Goal: Find specific page/section: Find specific page/section

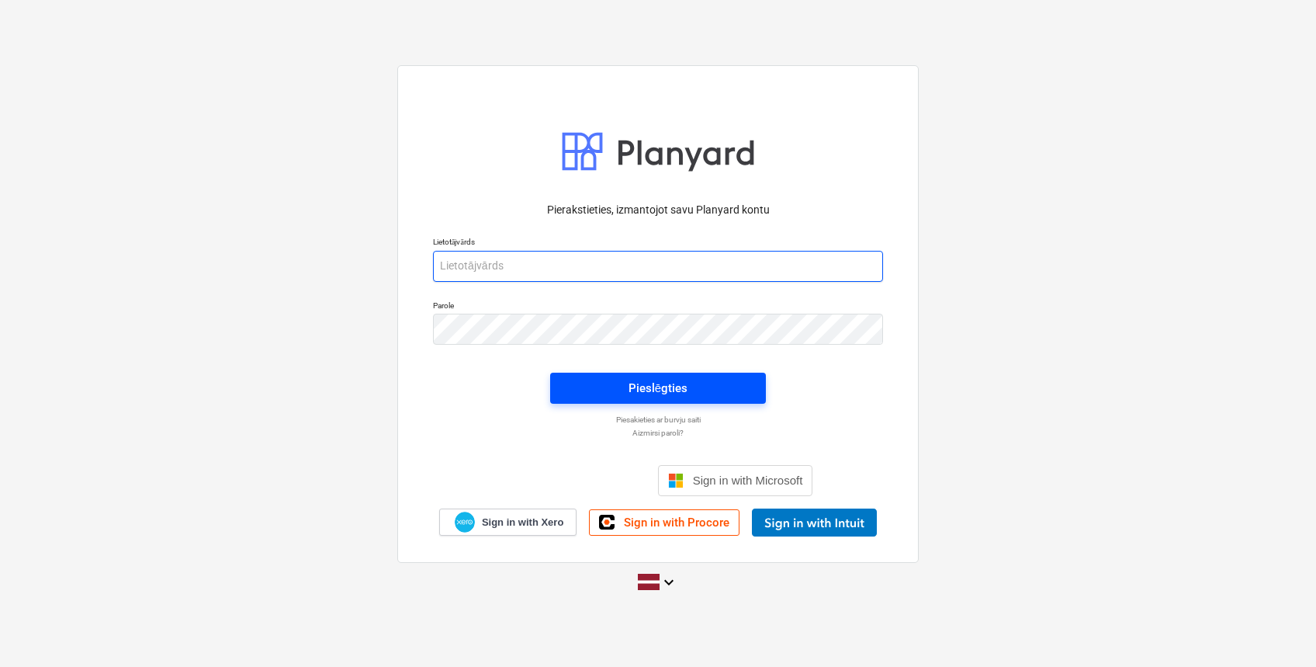
type input "[EMAIL_ADDRESS][DOMAIN_NAME]"
click at [712, 374] on button "Pieslēgties" at bounding box center [658, 388] width 216 height 31
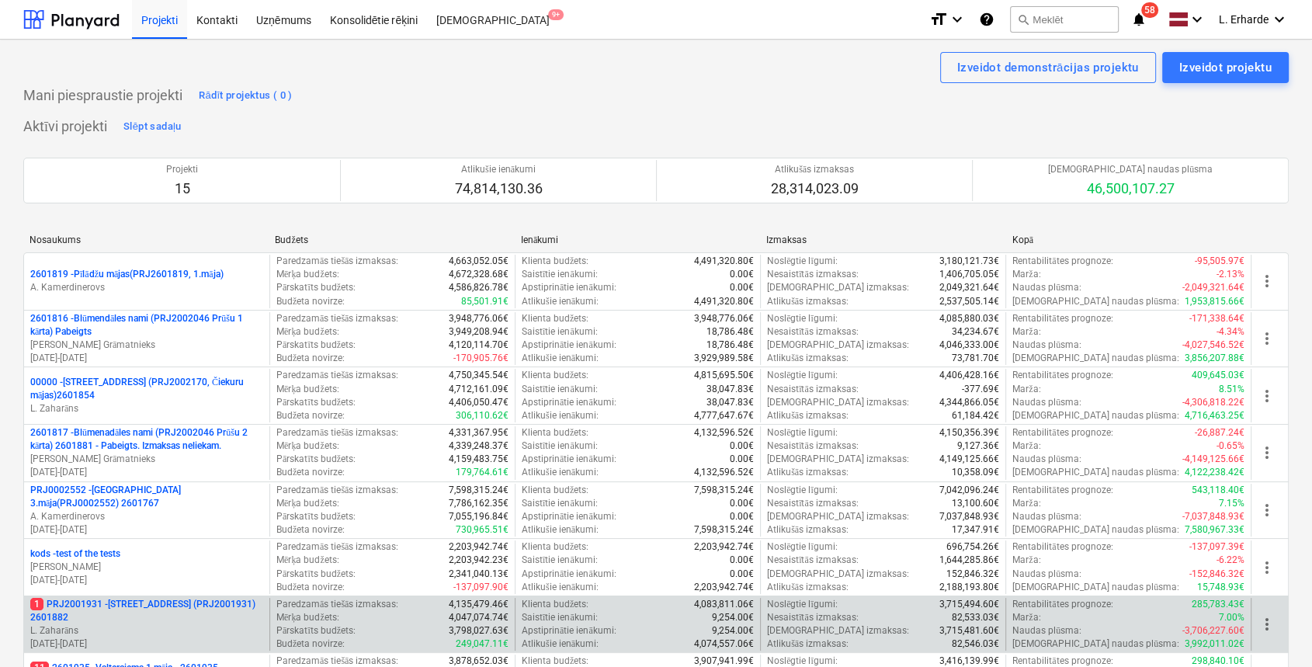
click at [158, 602] on p "1 PRJ2001931 - [STREET_ADDRESS] (PRJ2001931) 2601882" at bounding box center [146, 611] width 233 height 26
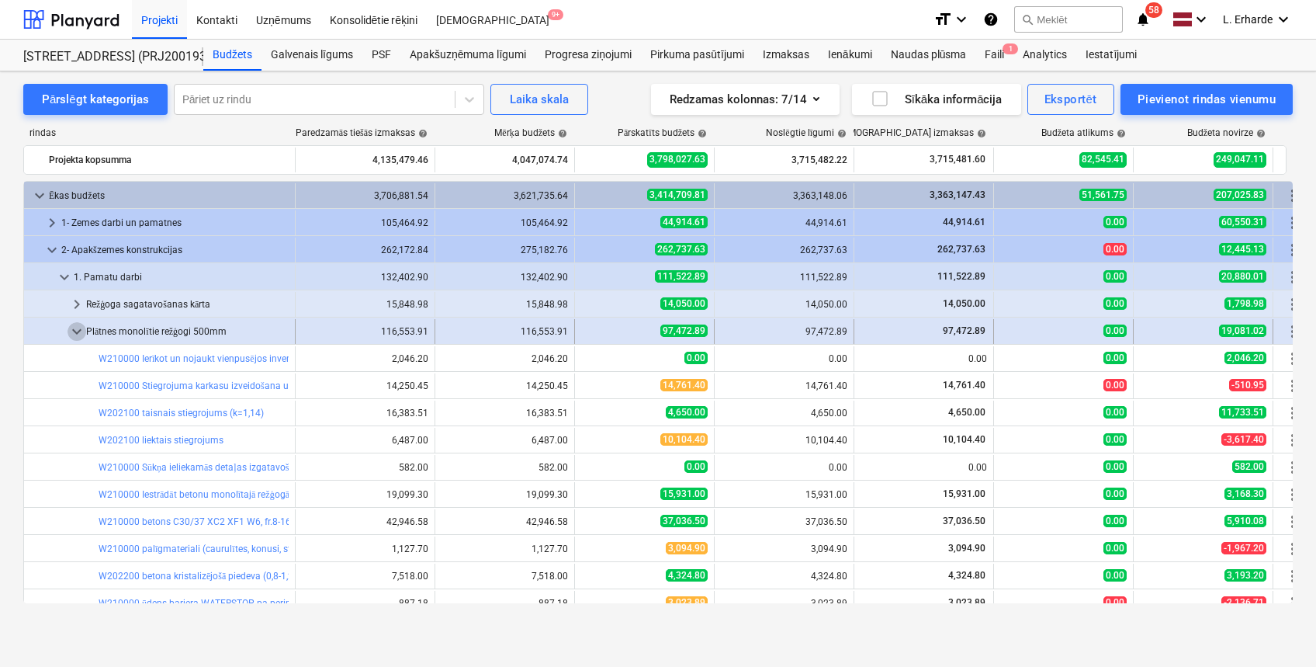
click at [75, 329] on span "keyboard_arrow_down" at bounding box center [77, 331] width 19 height 19
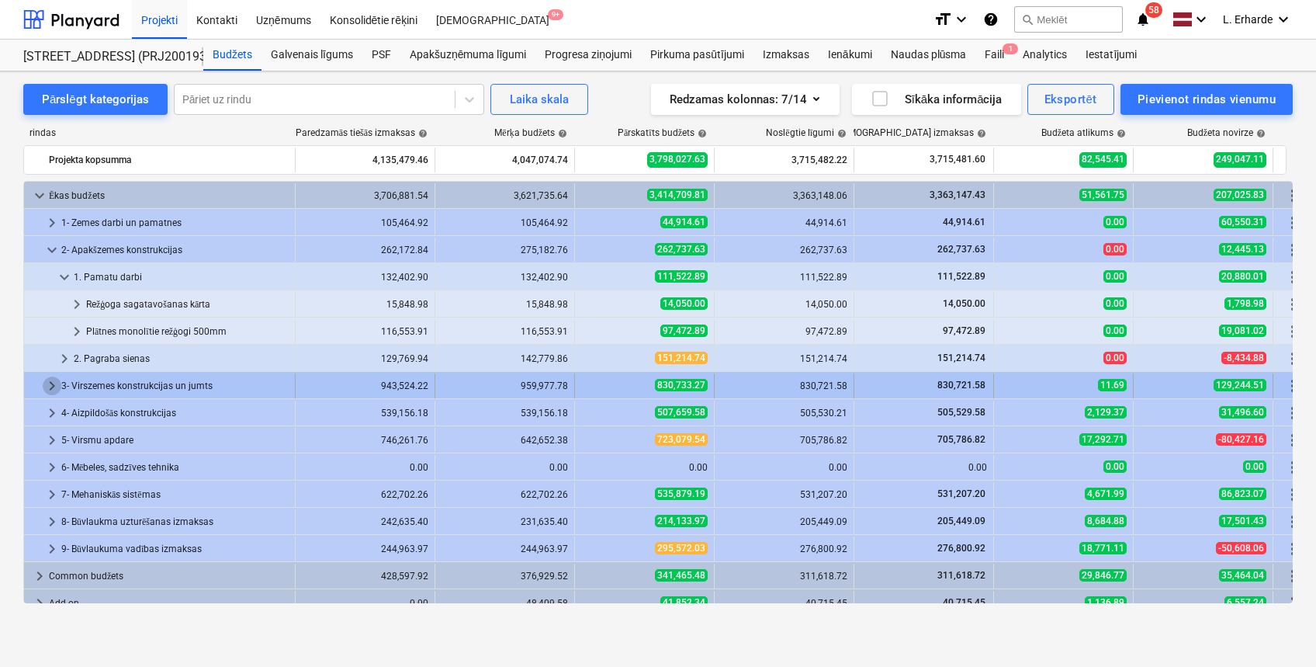
click at [47, 380] on span "keyboard_arrow_right" at bounding box center [52, 385] width 19 height 19
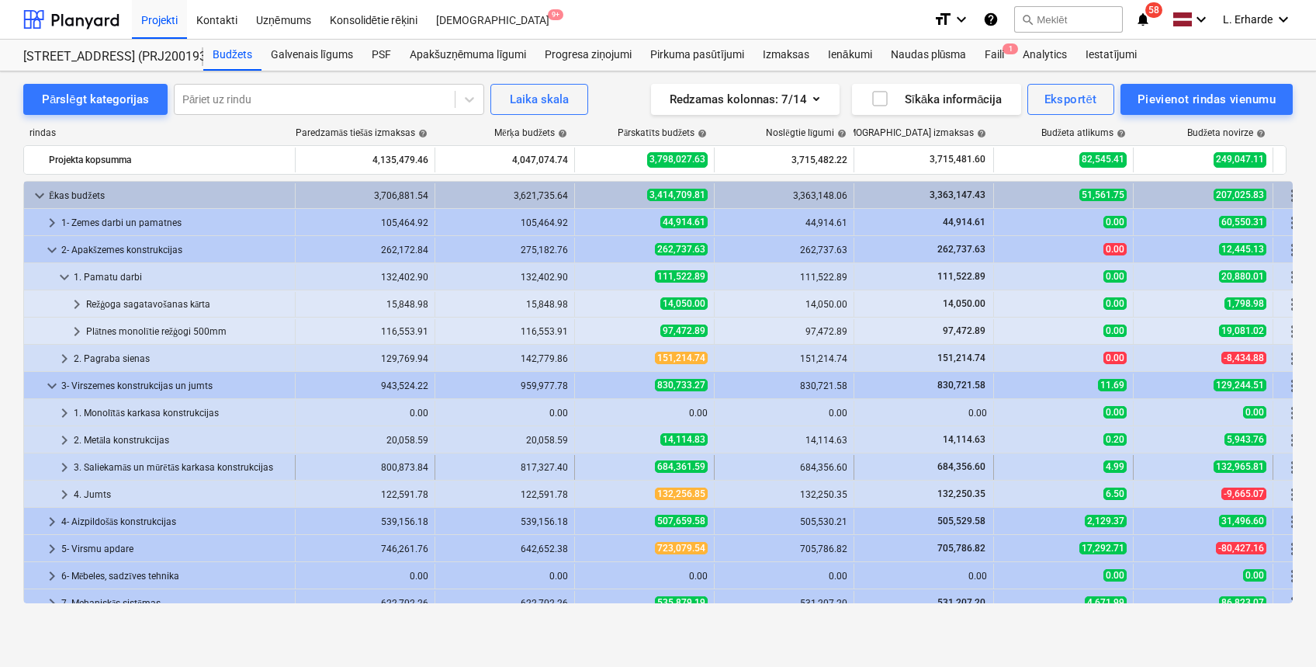
click at [64, 462] on span "keyboard_arrow_right" at bounding box center [64, 467] width 19 height 19
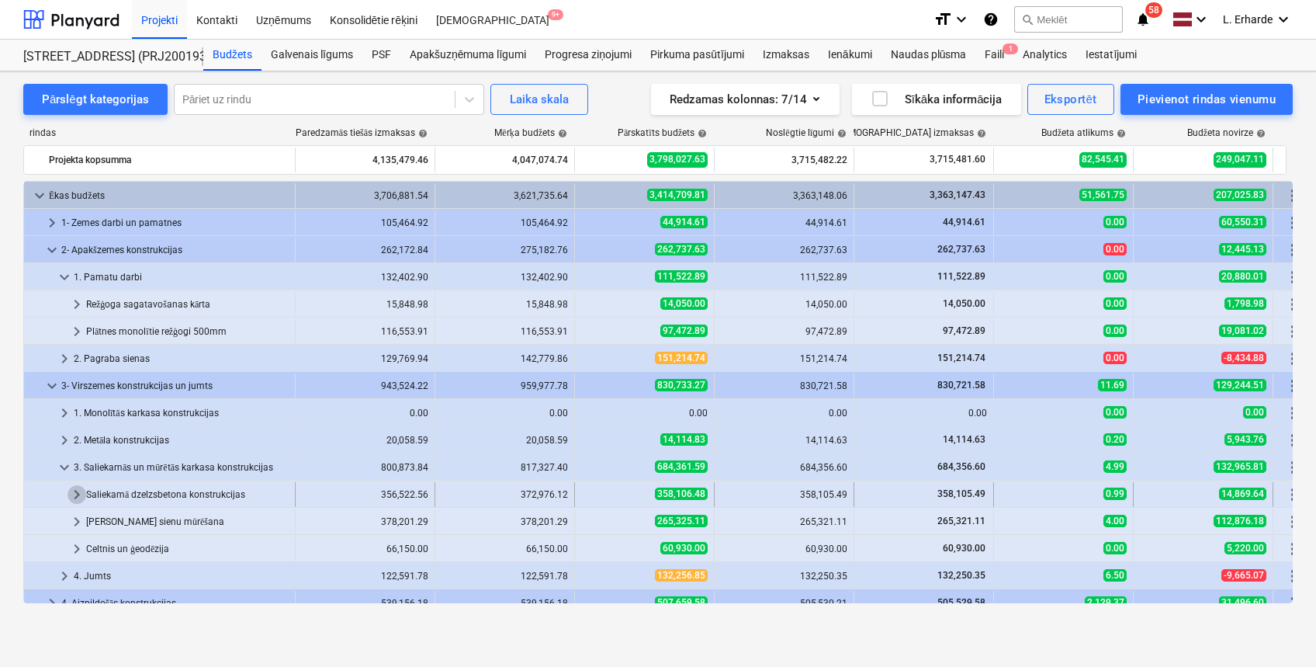
click at [76, 491] on span "keyboard_arrow_right" at bounding box center [77, 494] width 19 height 19
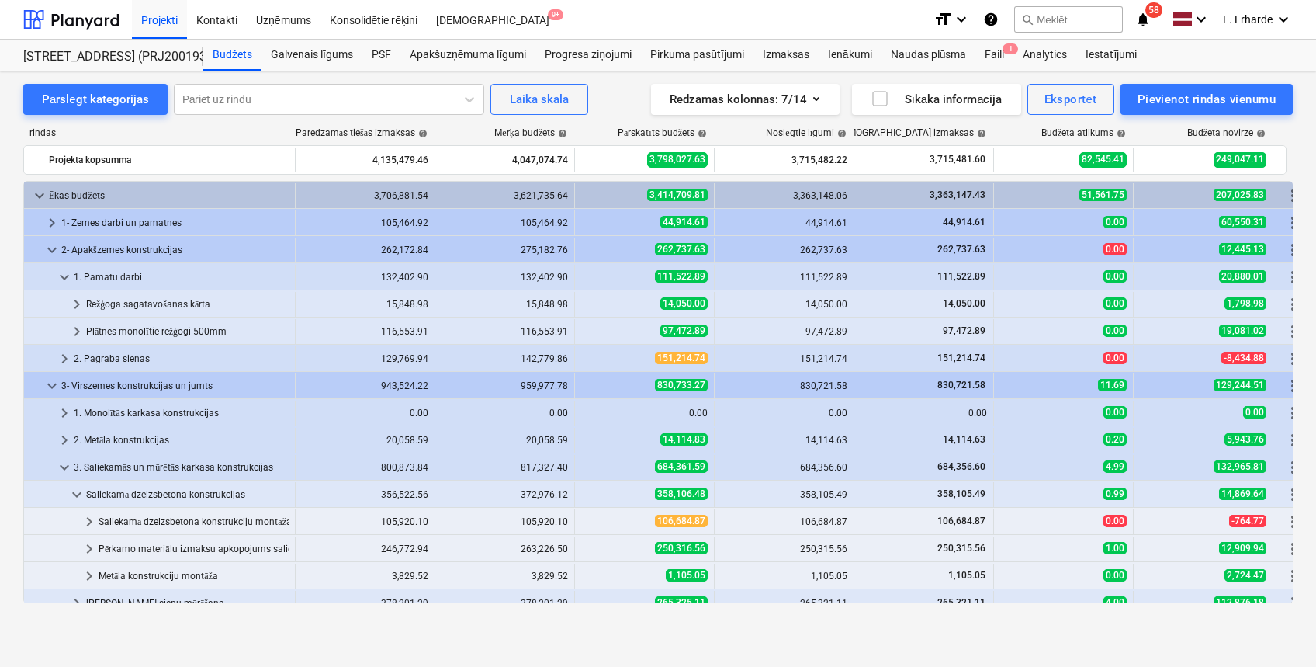
scroll to position [41, 0]
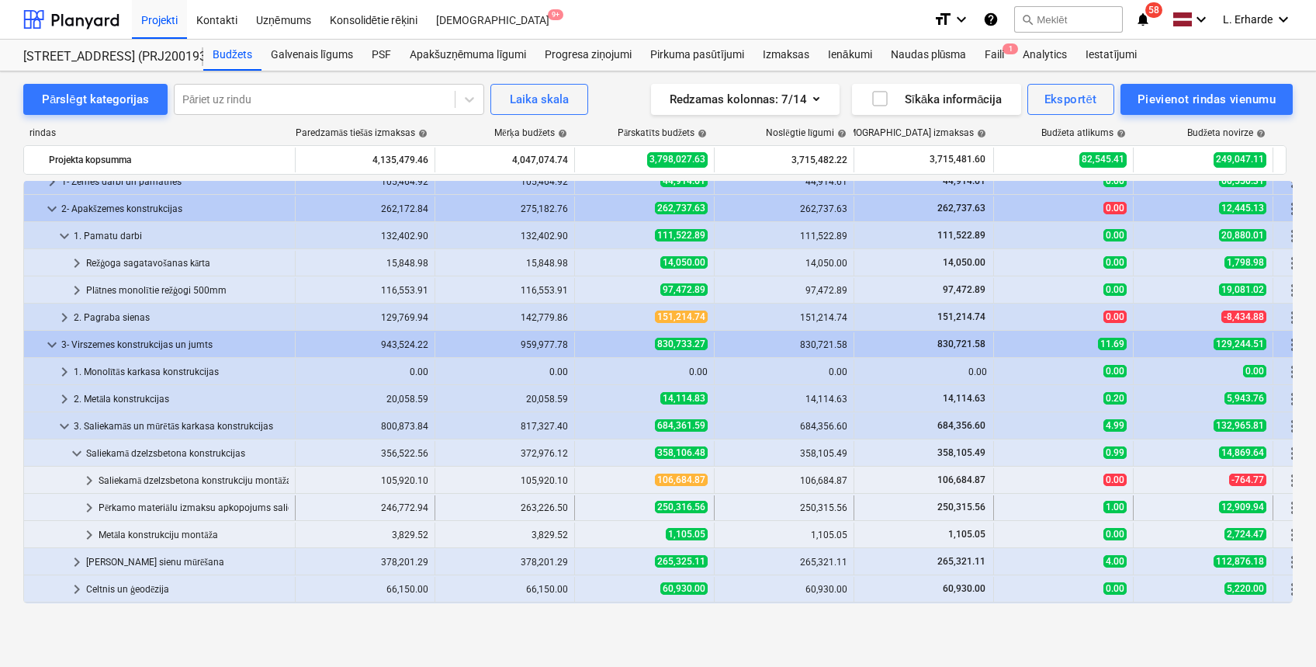
click at [87, 503] on span "keyboard_arrow_right" at bounding box center [89, 507] width 19 height 19
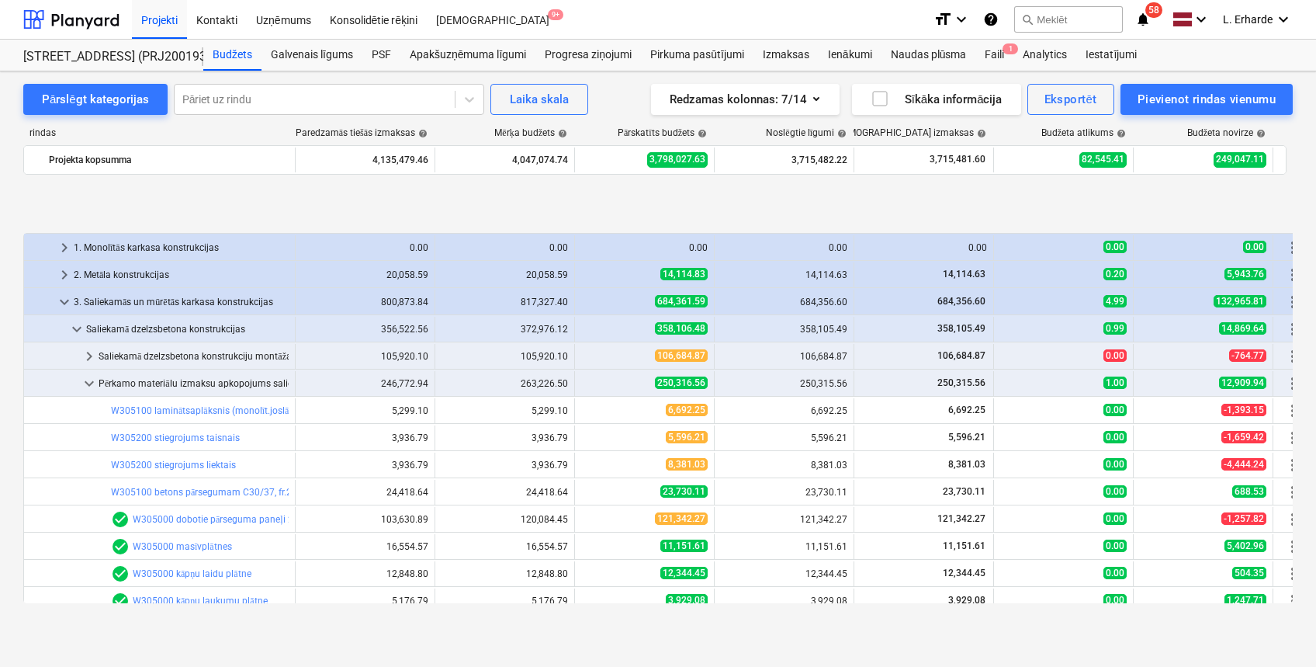
scroll to position [248, 0]
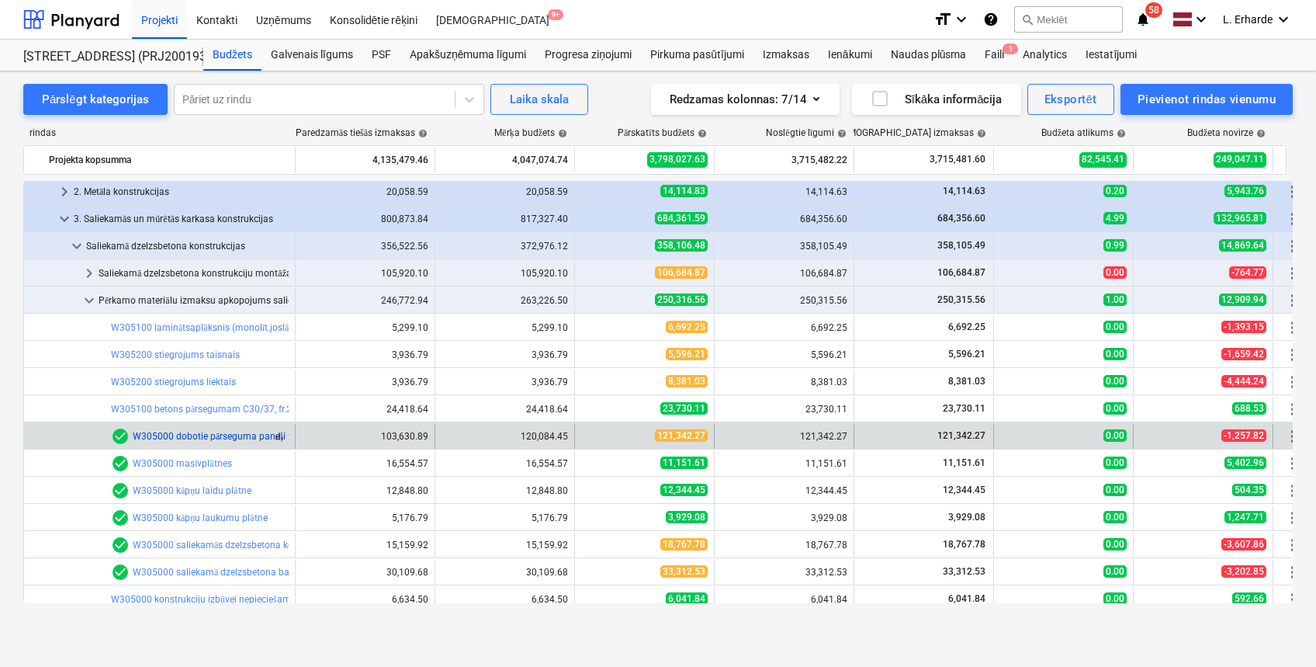
click at [235, 431] on link "W305000 dobotie pārseguma paneļi 220mm" at bounding box center [227, 436] width 189 height 11
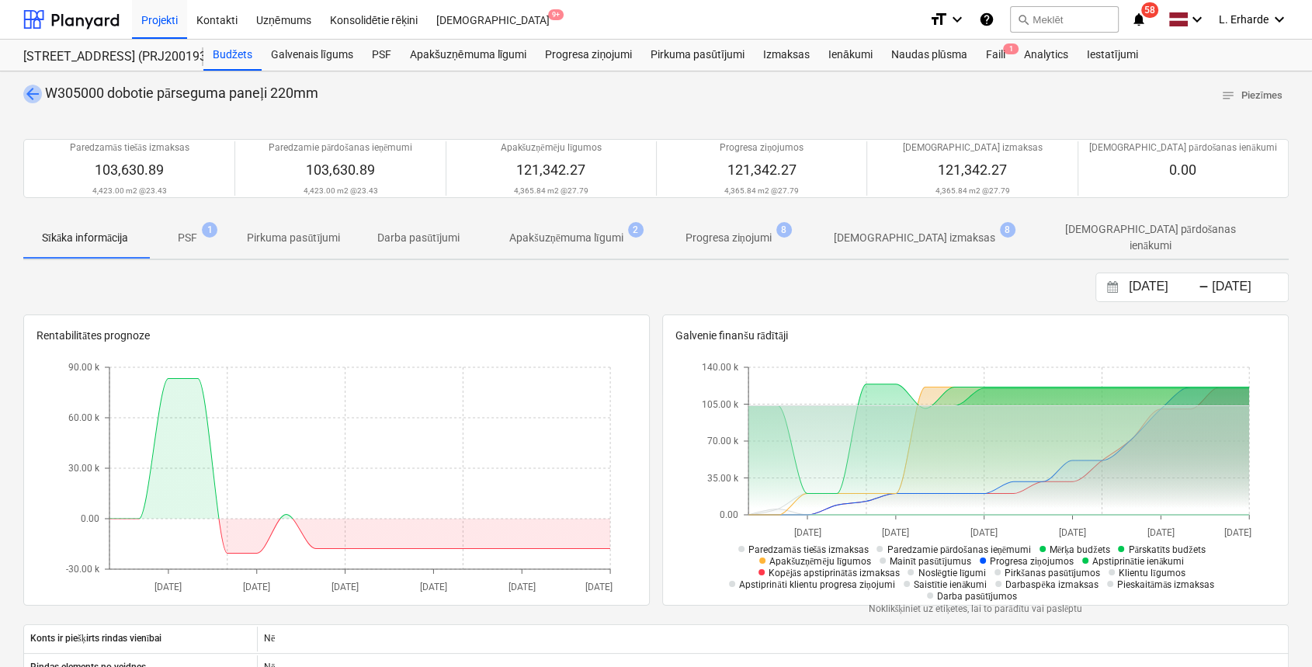
click at [33, 90] on span "arrow_back" at bounding box center [32, 94] width 19 height 19
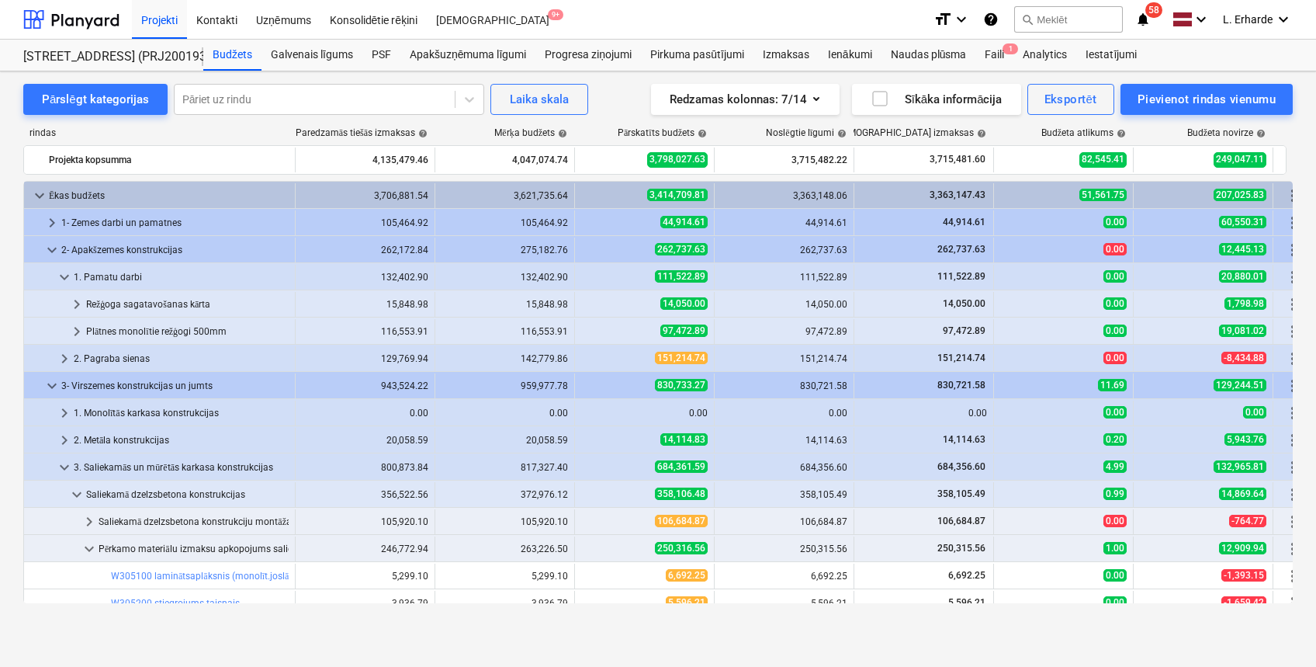
scroll to position [248, 0]
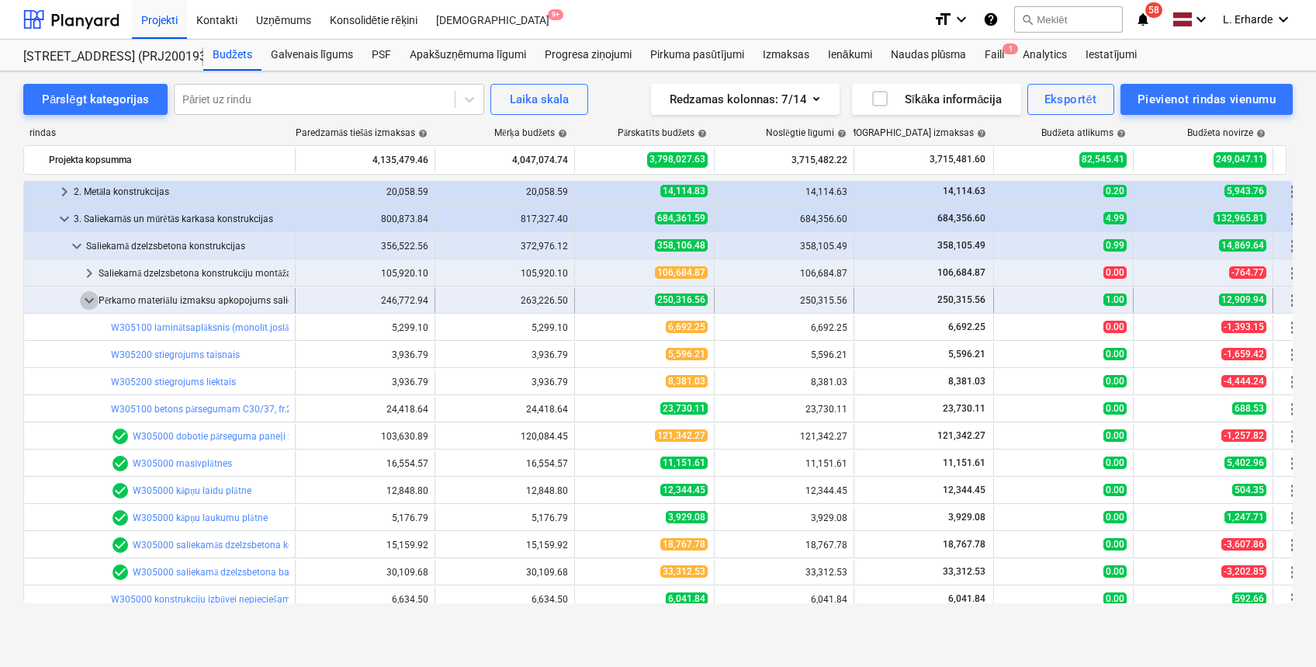
click at [88, 301] on span "keyboard_arrow_down" at bounding box center [89, 300] width 19 height 19
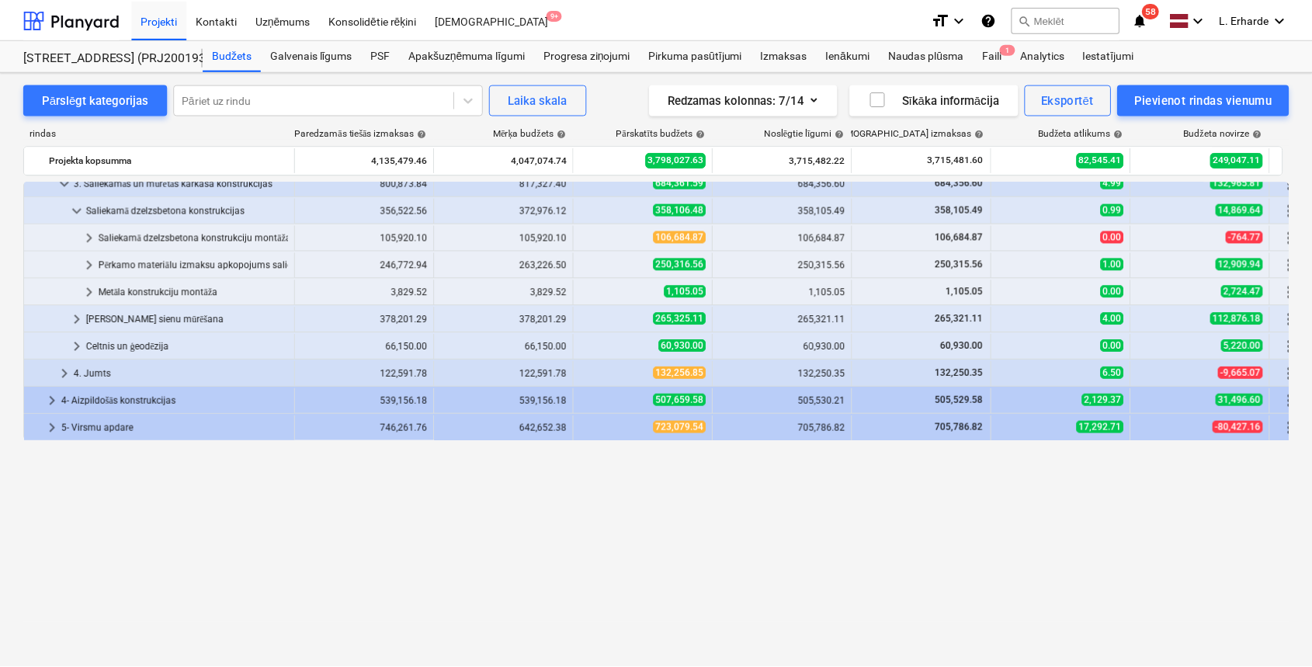
scroll to position [0, 0]
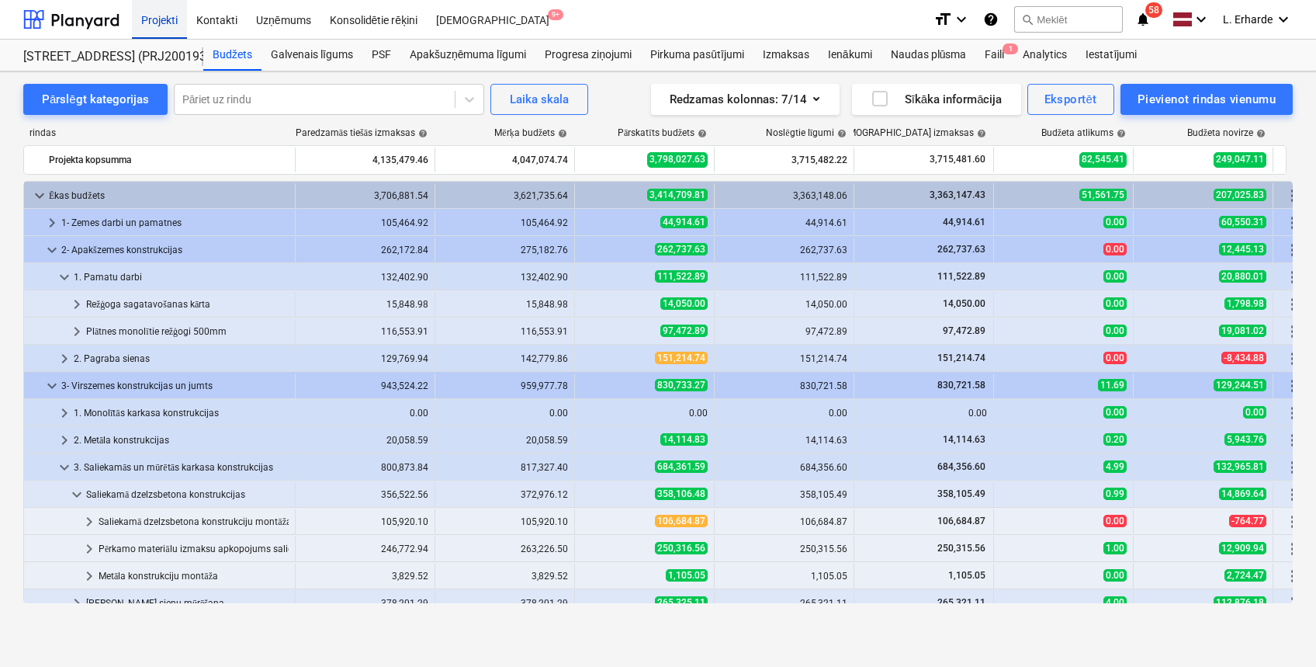
click at [149, 20] on div "Projekti" at bounding box center [159, 19] width 55 height 40
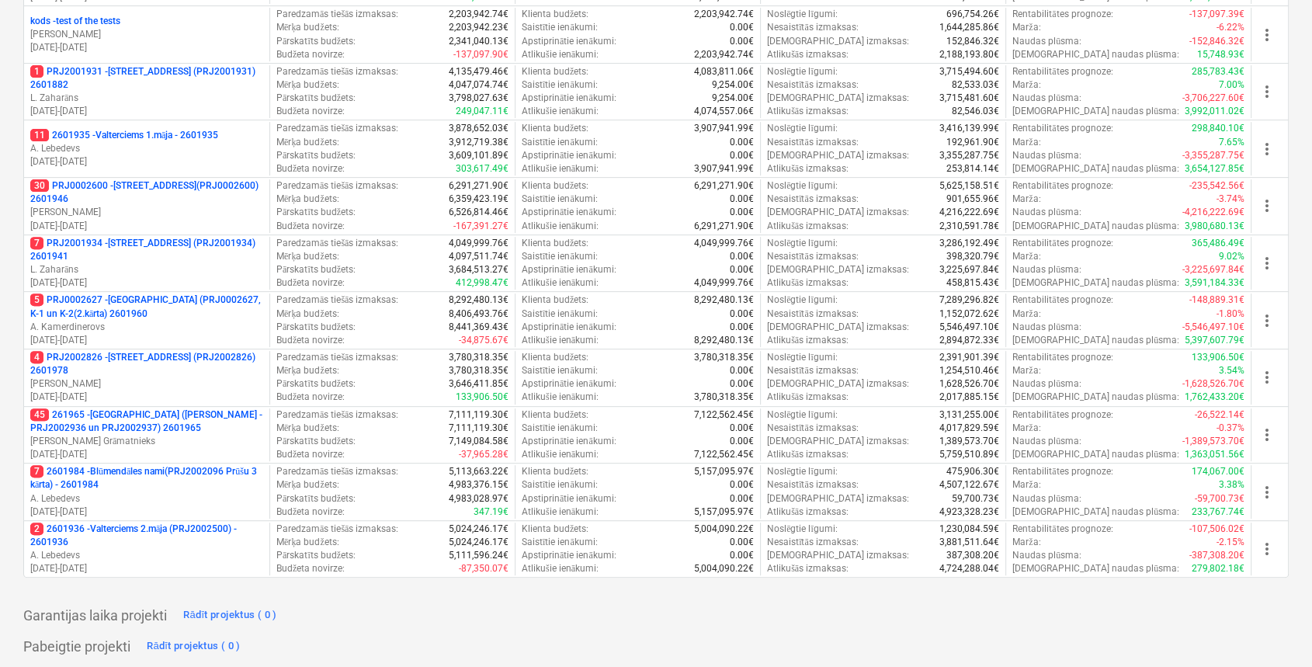
scroll to position [522, 0]
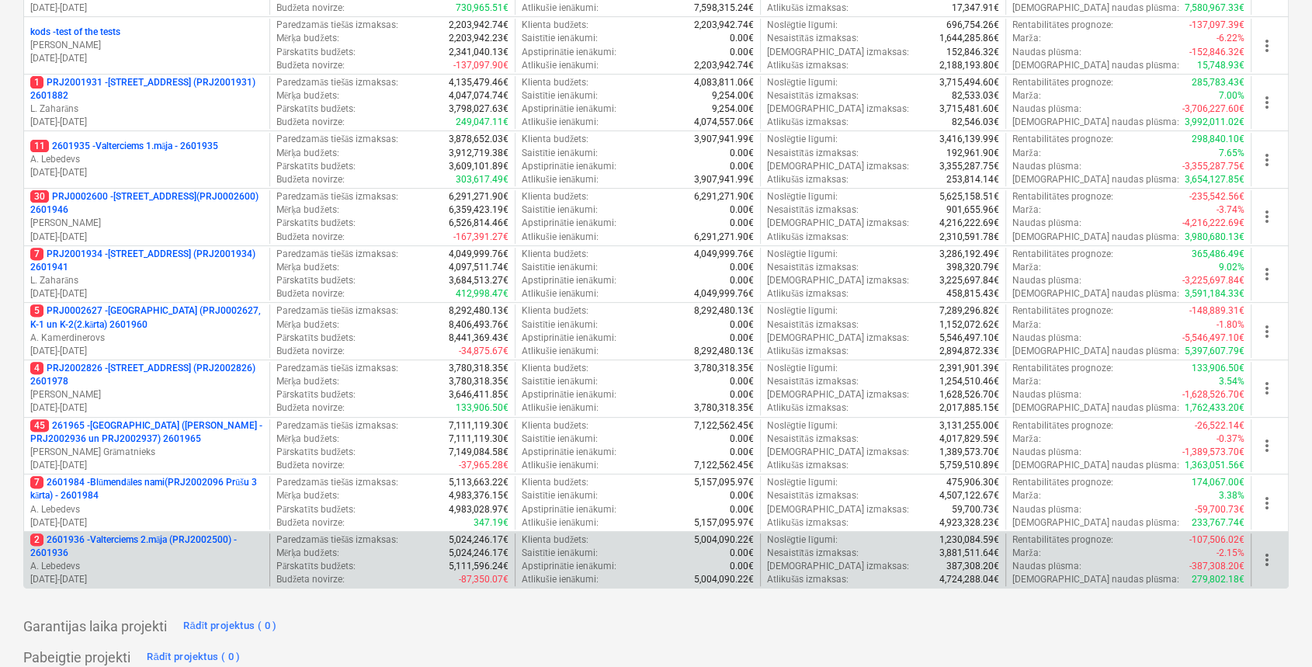
click at [210, 533] on p "2 2601936 - Valterciems 2.māja (PRJ2002500) - 2601936" at bounding box center [146, 546] width 233 height 26
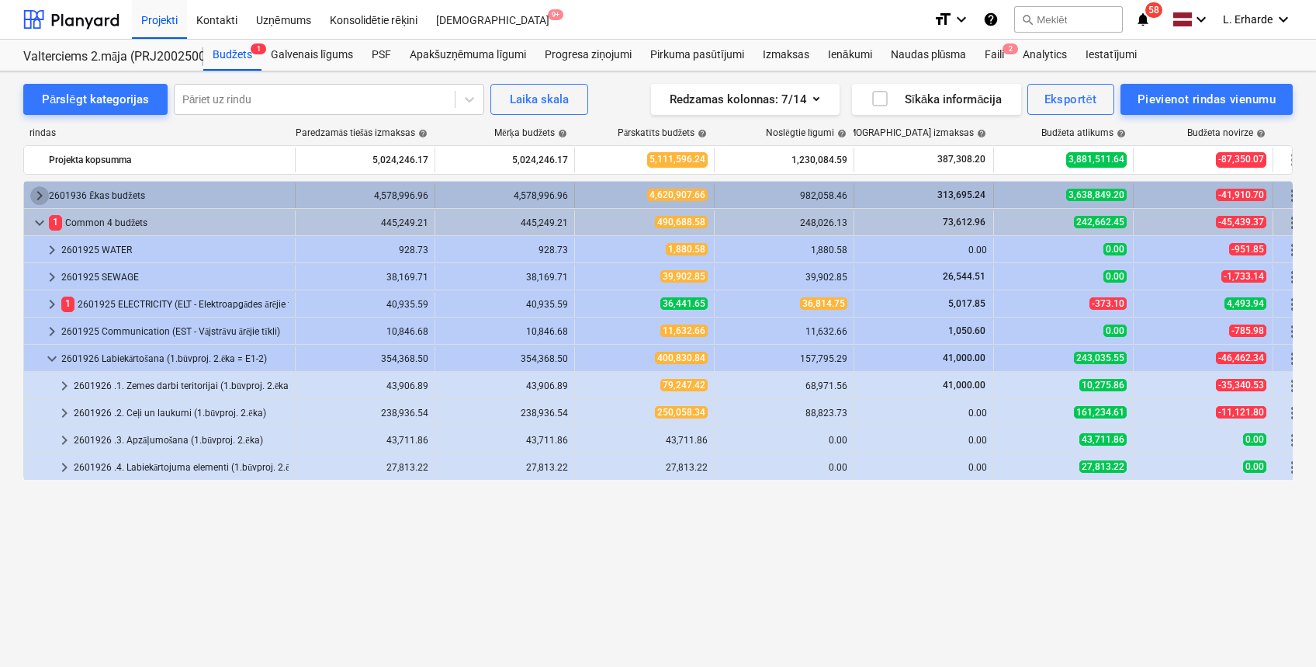
click at [34, 190] on span "keyboard_arrow_right" at bounding box center [39, 195] width 19 height 19
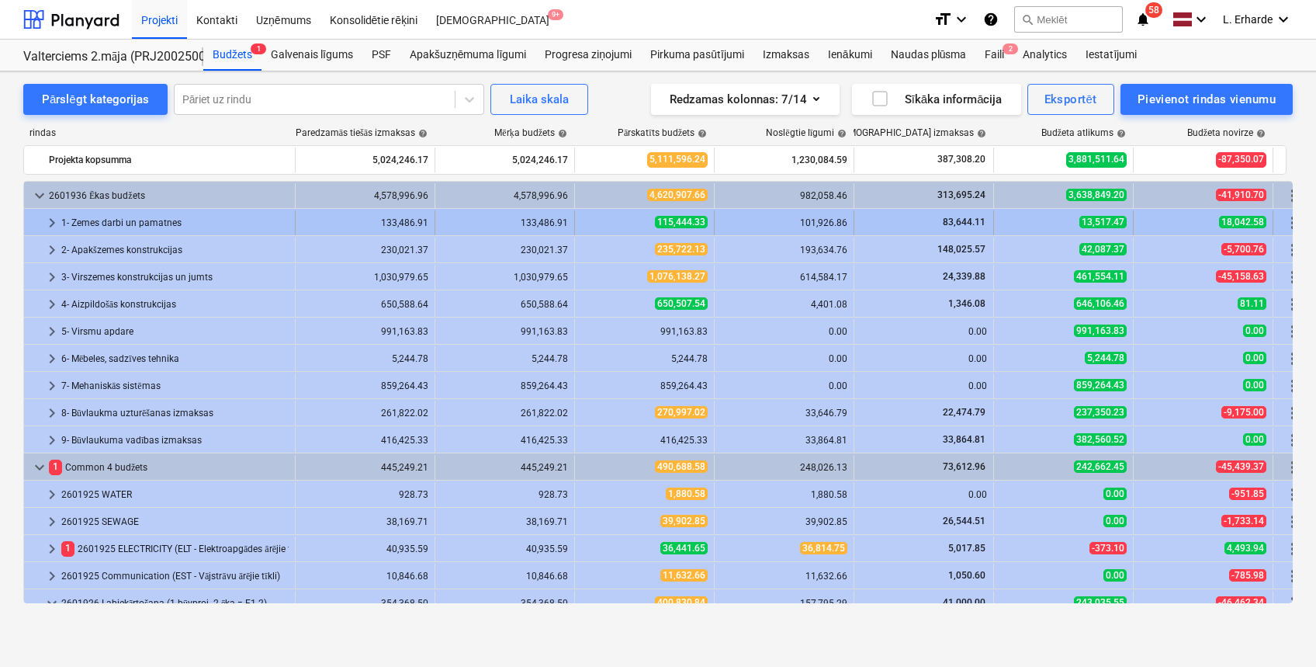
click at [51, 222] on span "keyboard_arrow_right" at bounding box center [52, 222] width 19 height 19
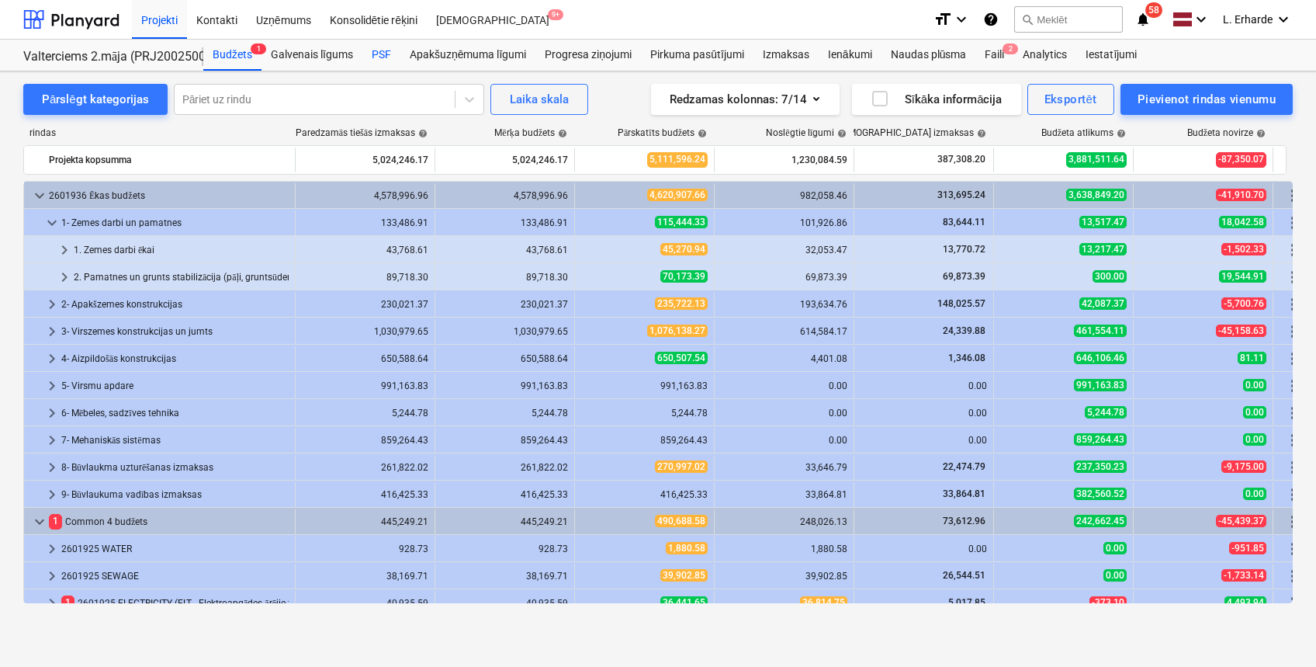
click at [387, 57] on div "PSF" at bounding box center [381, 55] width 38 height 31
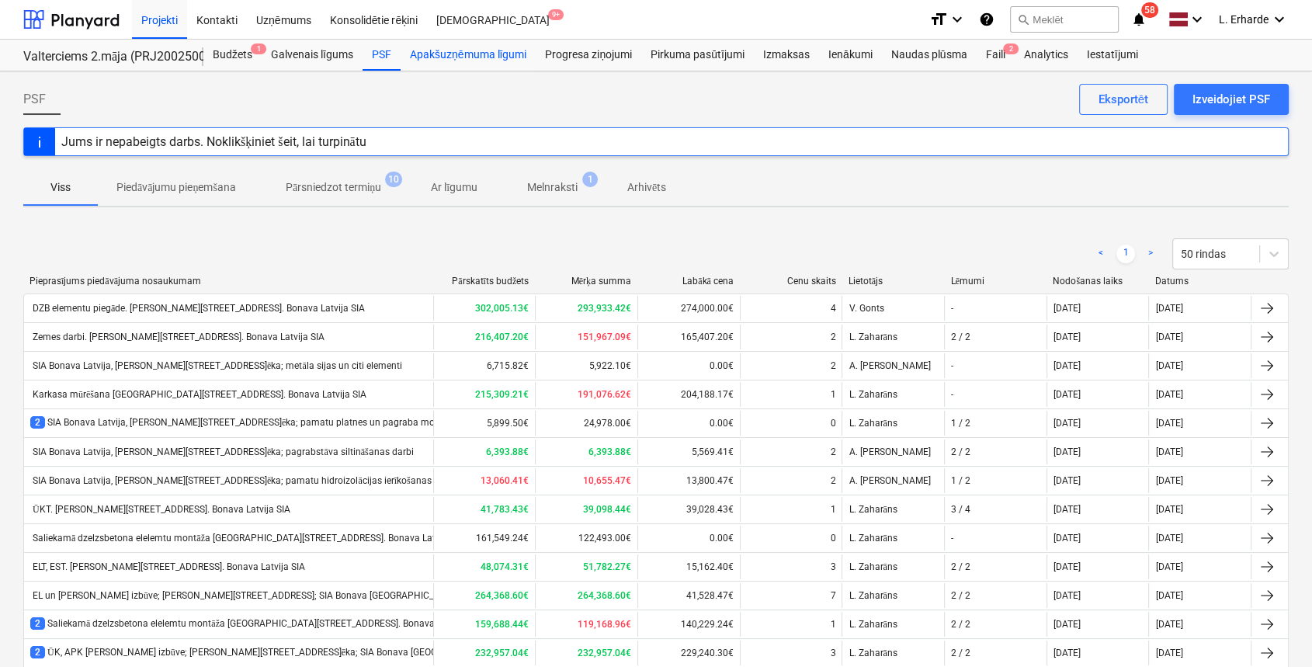
click at [486, 57] on div "Apakšuzņēmuma līgumi" at bounding box center [468, 55] width 135 height 31
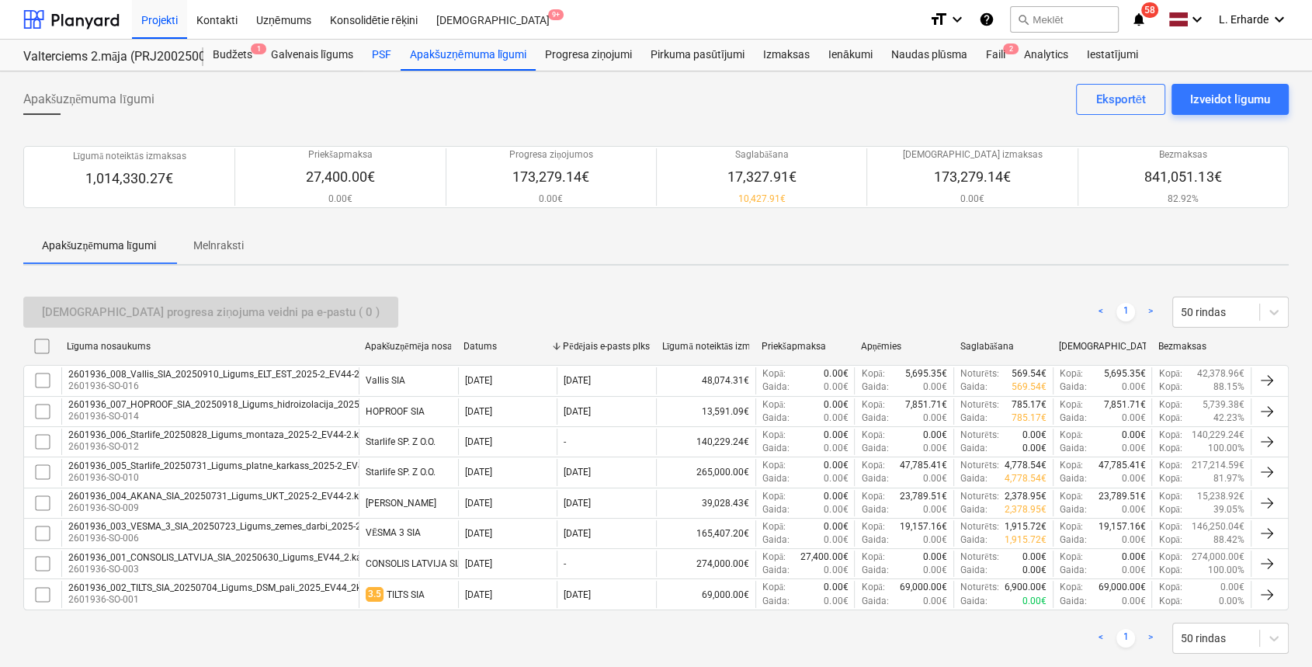
click at [379, 57] on div "PSF" at bounding box center [381, 55] width 38 height 31
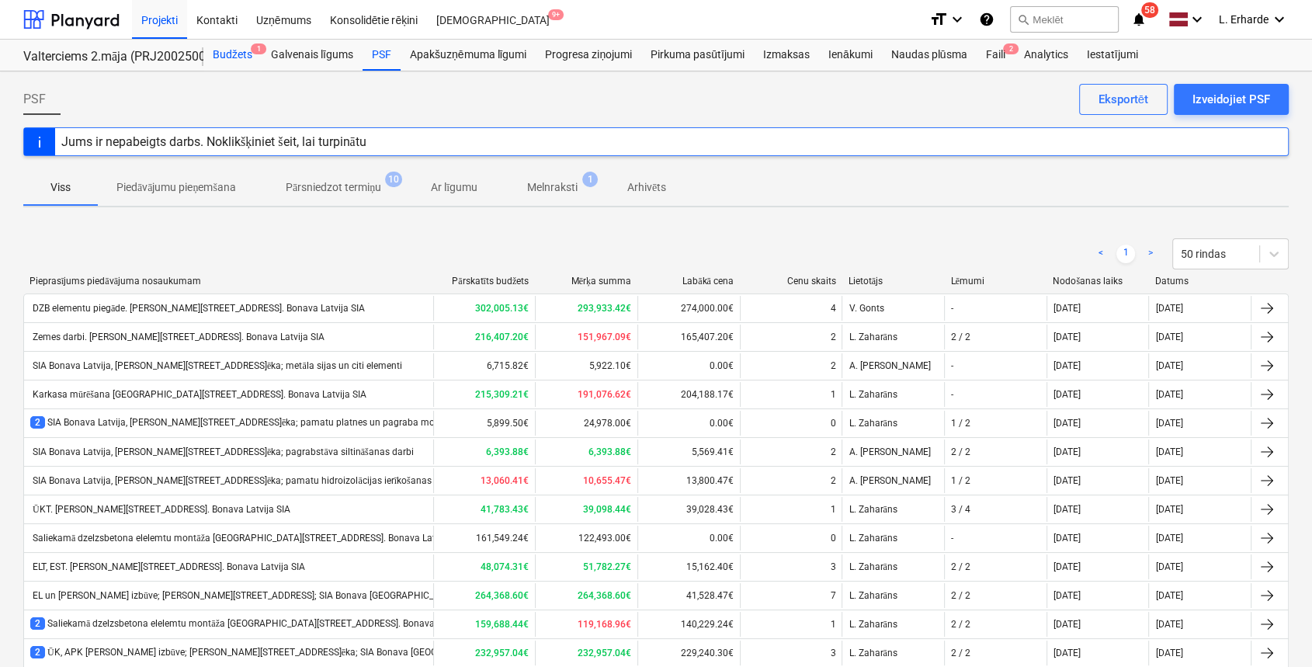
click at [251, 50] on span "1" at bounding box center [259, 48] width 16 height 11
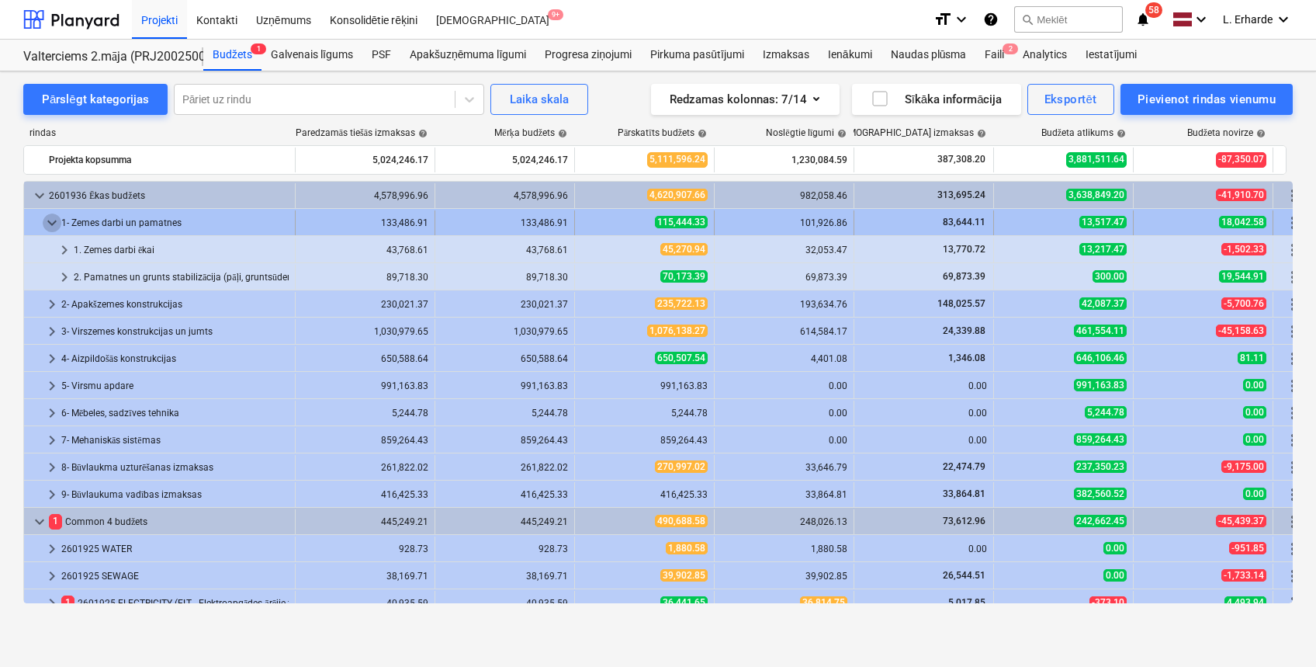
click at [44, 217] on span "keyboard_arrow_down" at bounding box center [52, 222] width 19 height 19
